Goal: Check status: Check status

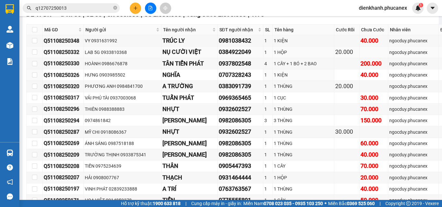
scroll to position [1262, 0]
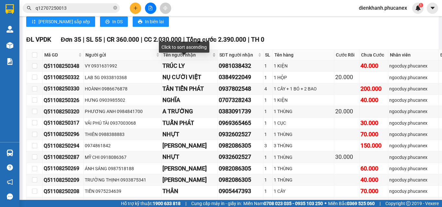
click at [171, 59] on span "Tên người nhận" at bounding box center [187, 54] width 48 height 7
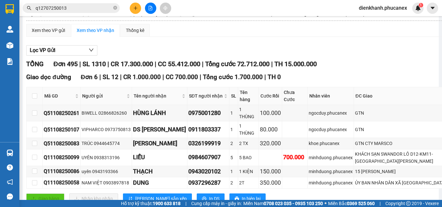
scroll to position [0, 0]
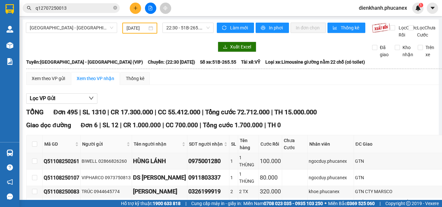
click at [142, 27] on input "11/08/2025" at bounding box center [136, 28] width 21 height 7
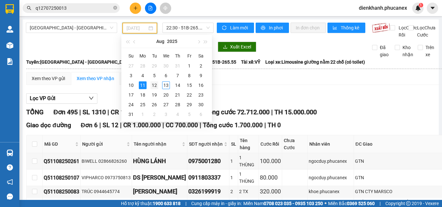
click at [154, 86] on div "12" at bounding box center [154, 86] width 8 height 8
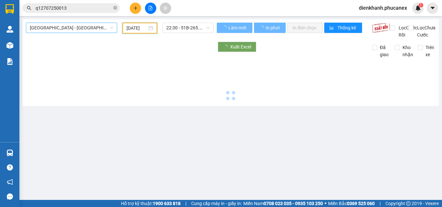
click at [92, 27] on span "[GEOGRAPHIC_DATA] - [GEOGRAPHIC_DATA] (VIP)" at bounding box center [71, 28] width 83 height 10
click at [89, 29] on span "[GEOGRAPHIC_DATA] - [GEOGRAPHIC_DATA] (VIP)" at bounding box center [71, 28] width 83 height 10
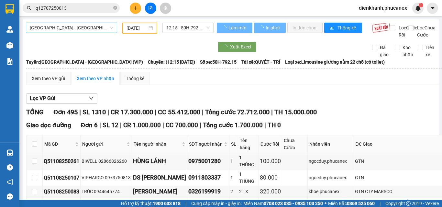
type input "[DATE]"
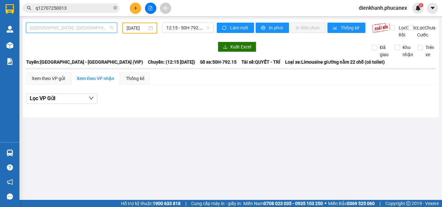
click at [82, 28] on span "[GEOGRAPHIC_DATA] - [GEOGRAPHIC_DATA] (VIP)" at bounding box center [71, 28] width 83 height 10
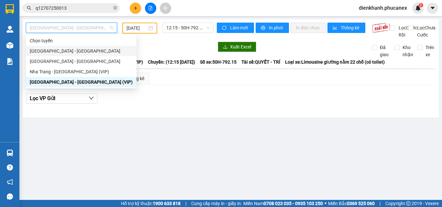
click at [75, 51] on div "[GEOGRAPHIC_DATA] - [GEOGRAPHIC_DATA]" at bounding box center [81, 51] width 103 height 7
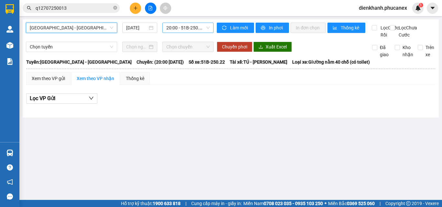
click at [175, 27] on span "20:00 - 51B-250.22" at bounding box center [187, 28] width 43 height 10
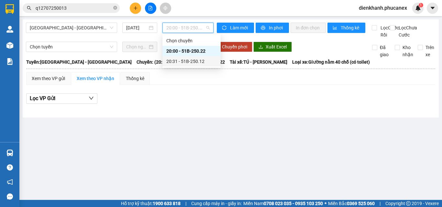
click at [179, 59] on div "20:31 - 51B-250.12" at bounding box center [191, 61] width 50 height 7
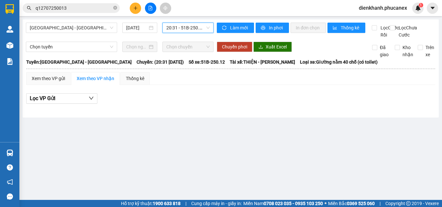
click at [180, 31] on span "20:31 - 51B-250.12" at bounding box center [187, 28] width 43 height 10
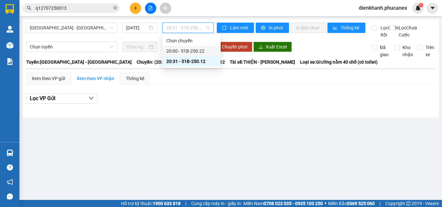
click at [187, 50] on div "20:00 - 51B-250.22" at bounding box center [191, 51] width 50 height 7
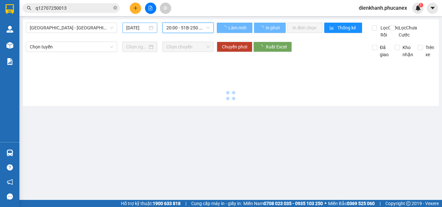
click at [135, 27] on input "13/08/2025" at bounding box center [136, 27] width 21 height 7
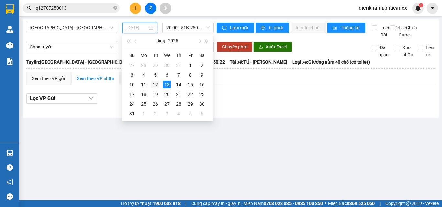
click at [156, 82] on div "12" at bounding box center [155, 85] width 8 height 8
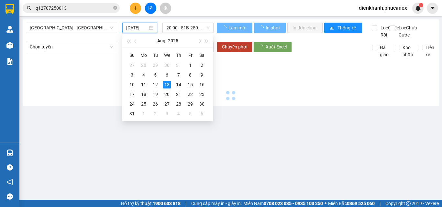
type input "[DATE]"
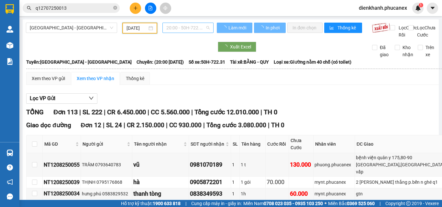
click at [176, 30] on span "20:00 - 50H-722.31" at bounding box center [187, 28] width 43 height 10
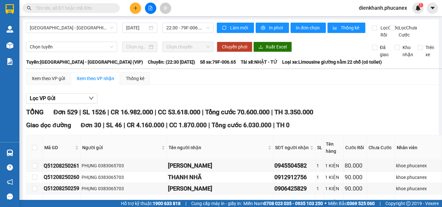
click at [88, 7] on input "text" at bounding box center [74, 8] width 76 height 7
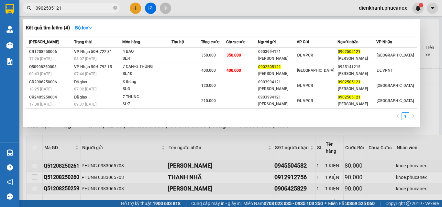
type input "0902505121"
